Goal: Transaction & Acquisition: Purchase product/service

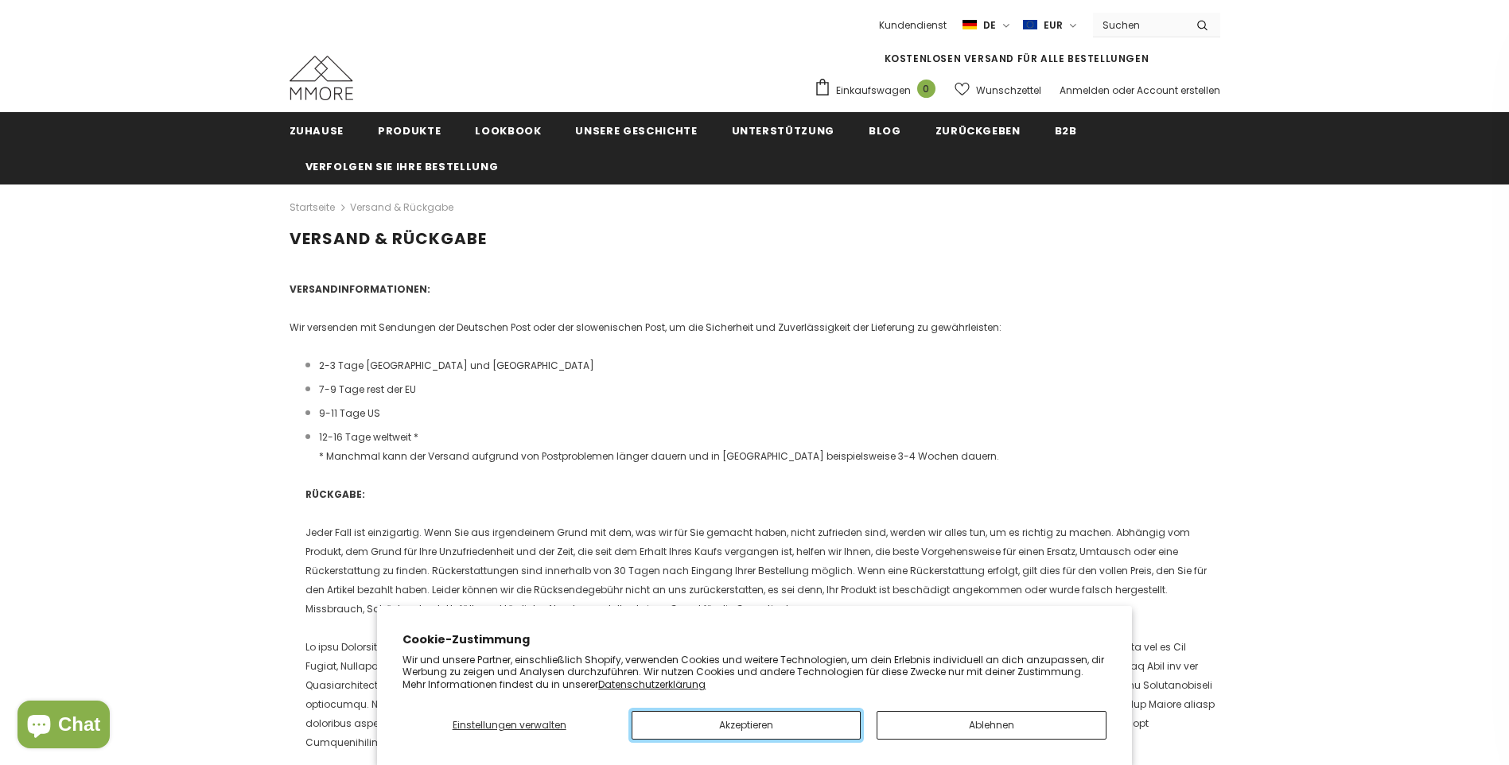
click at [782, 713] on button "Akzeptieren" at bounding box center [746, 725] width 229 height 29
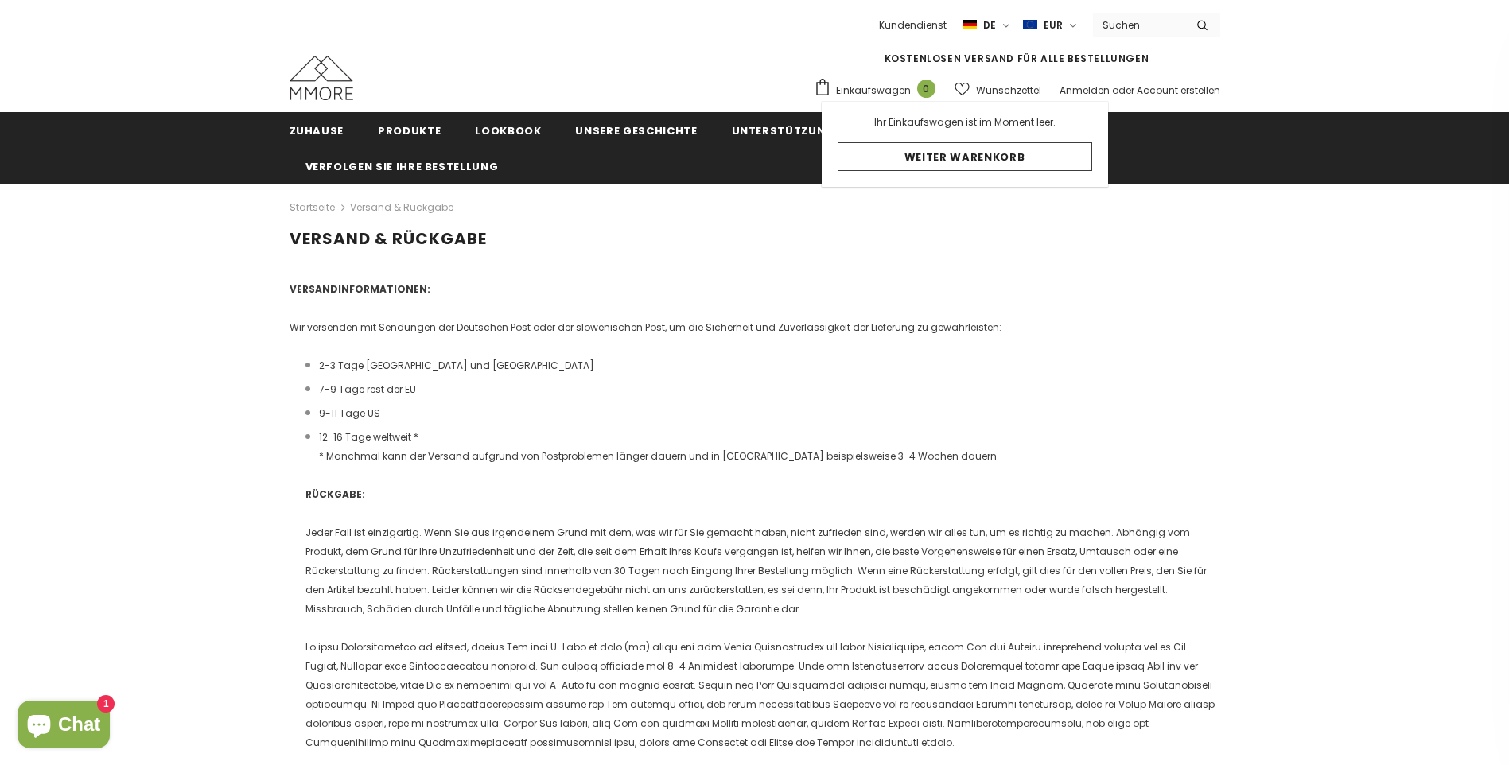
click at [1142, 25] on input "Search Site" at bounding box center [1138, 25] width 91 height 23
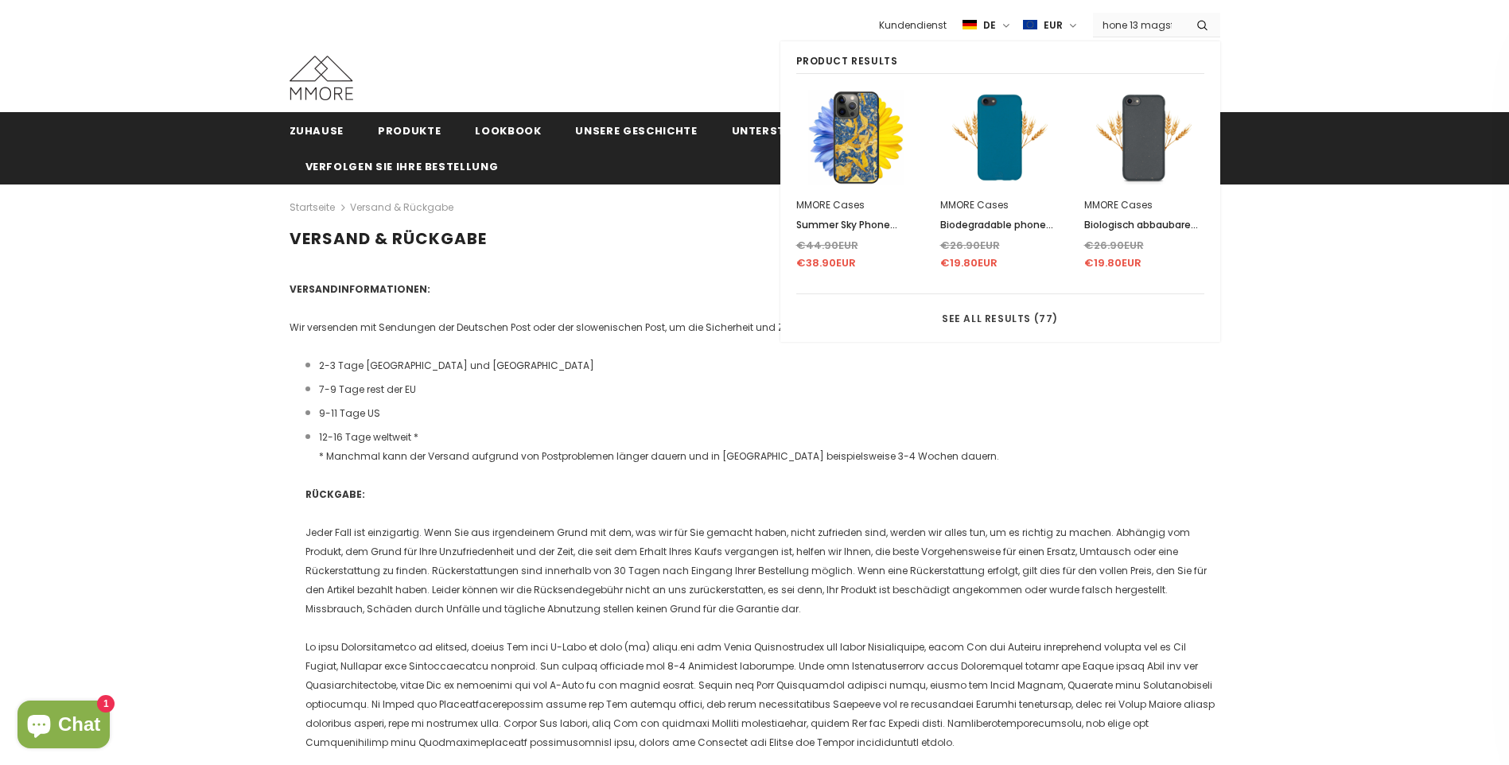
scroll to position [0, 14]
type input "iphone 13 magsfe"
click at [1184, 13] on button "submit" at bounding box center [1202, 25] width 36 height 24
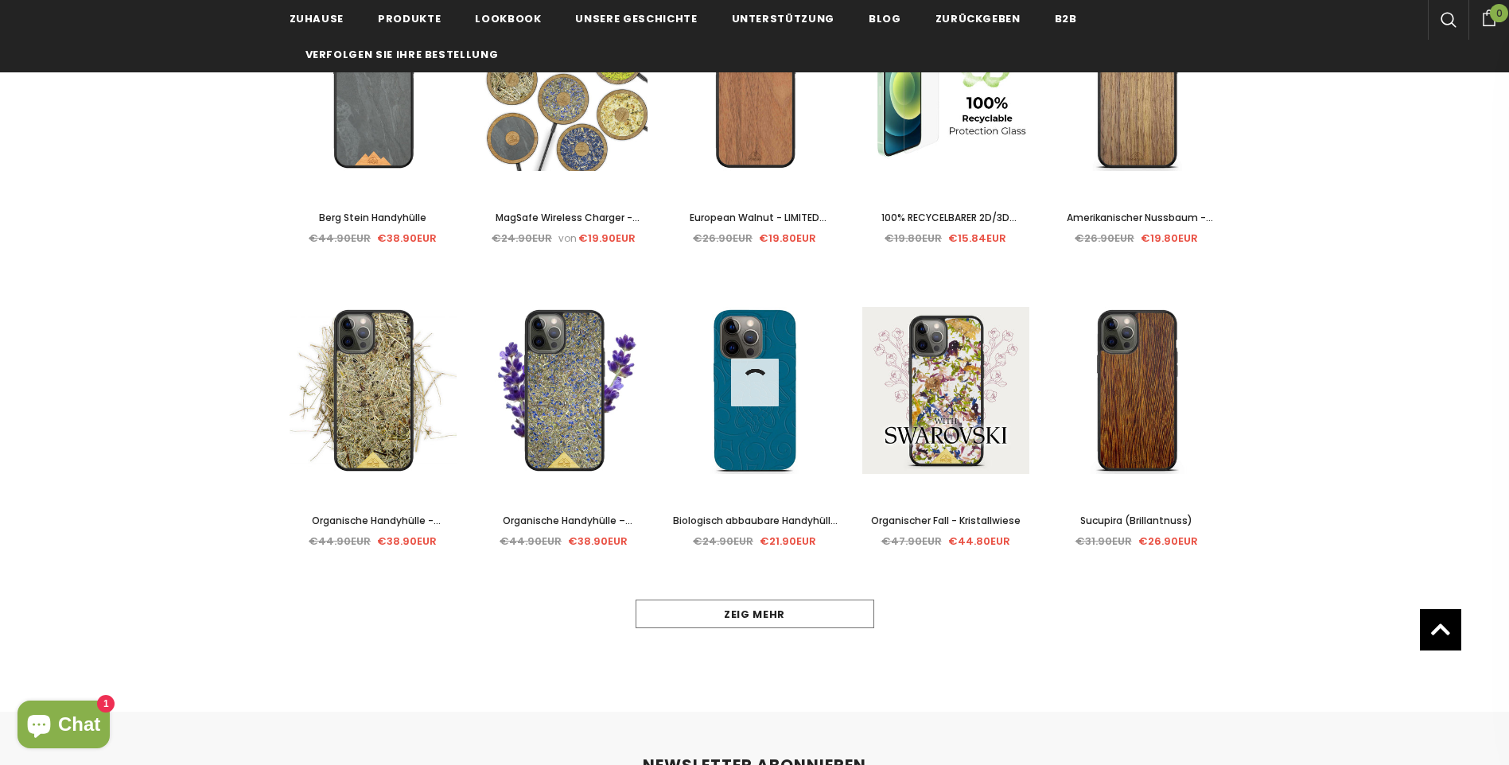
scroll to position [636, 0]
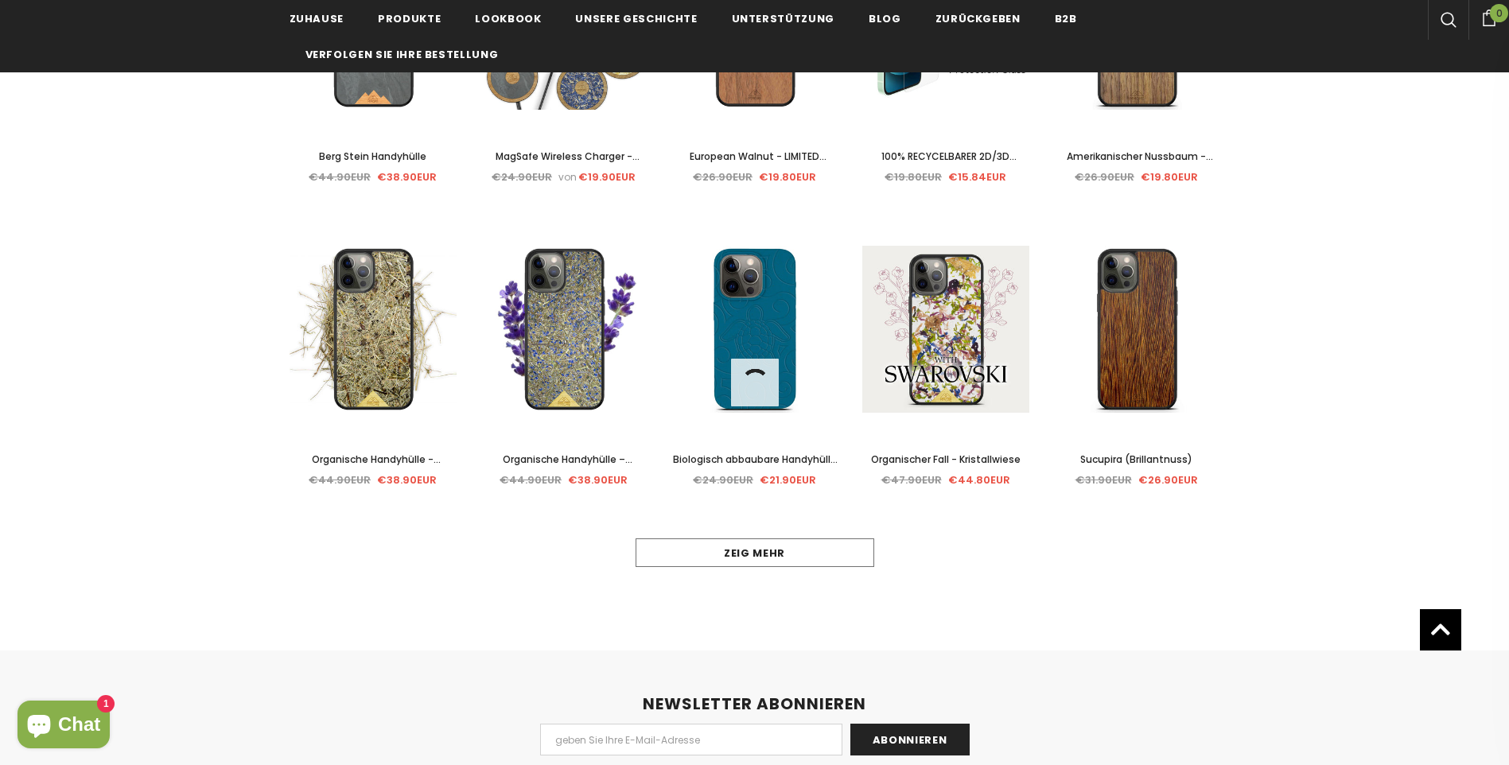
click at [817, 539] on div "Verkauf Wählen Sie Optionen Schnellansicht Summer Sky Phone Case €44.90EUR €38.…" at bounding box center [755, 83] width 955 height 909
